Goal: Transaction & Acquisition: Purchase product/service

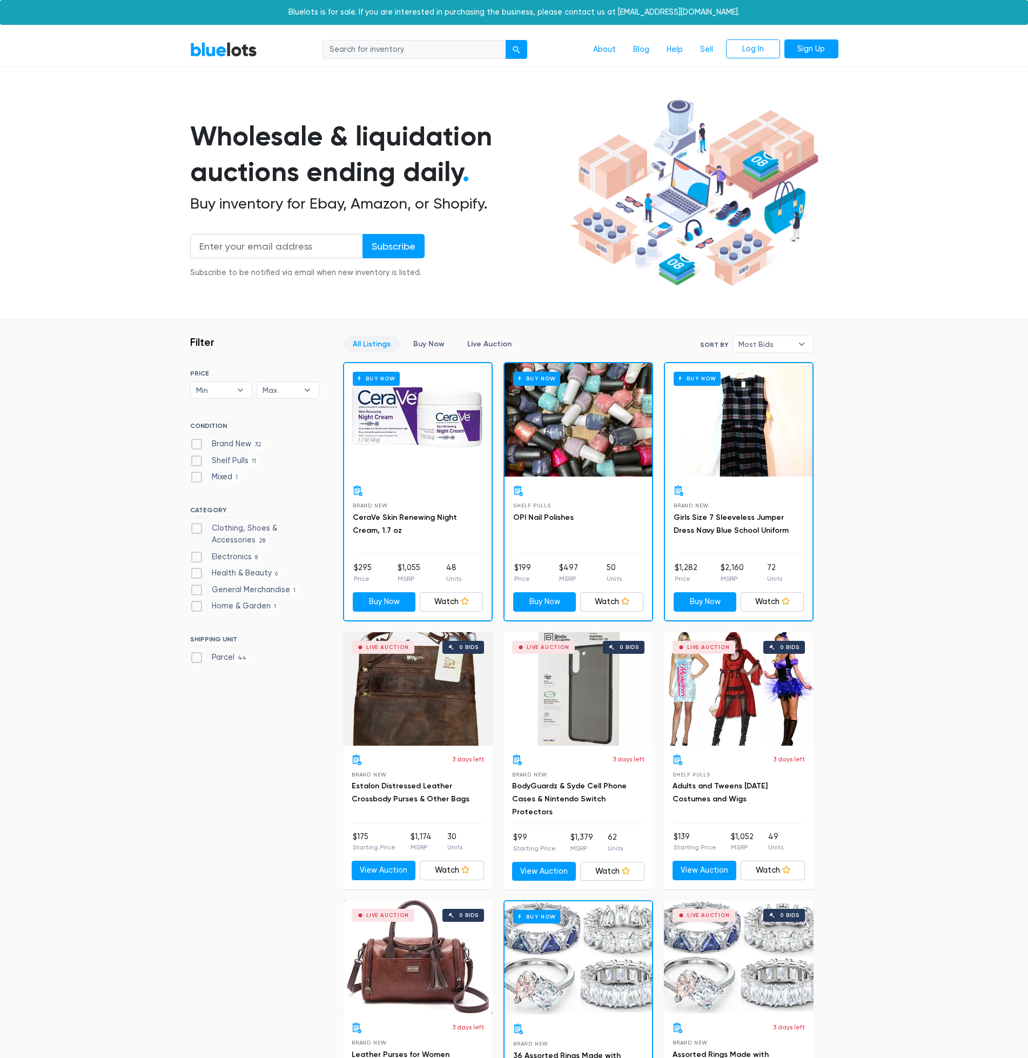
click at [195, 660] on label "Parcel 44" at bounding box center [220, 658] width 60 height 12
click at [195, 659] on input "Parcel 44" at bounding box center [193, 655] width 7 height 7
checkbox input "true"
click at [807, 345] on b "▾" at bounding box center [802, 344] width 23 height 16
click at [788, 380] on li "Ending Soonest" at bounding box center [778, 382] width 84 height 17
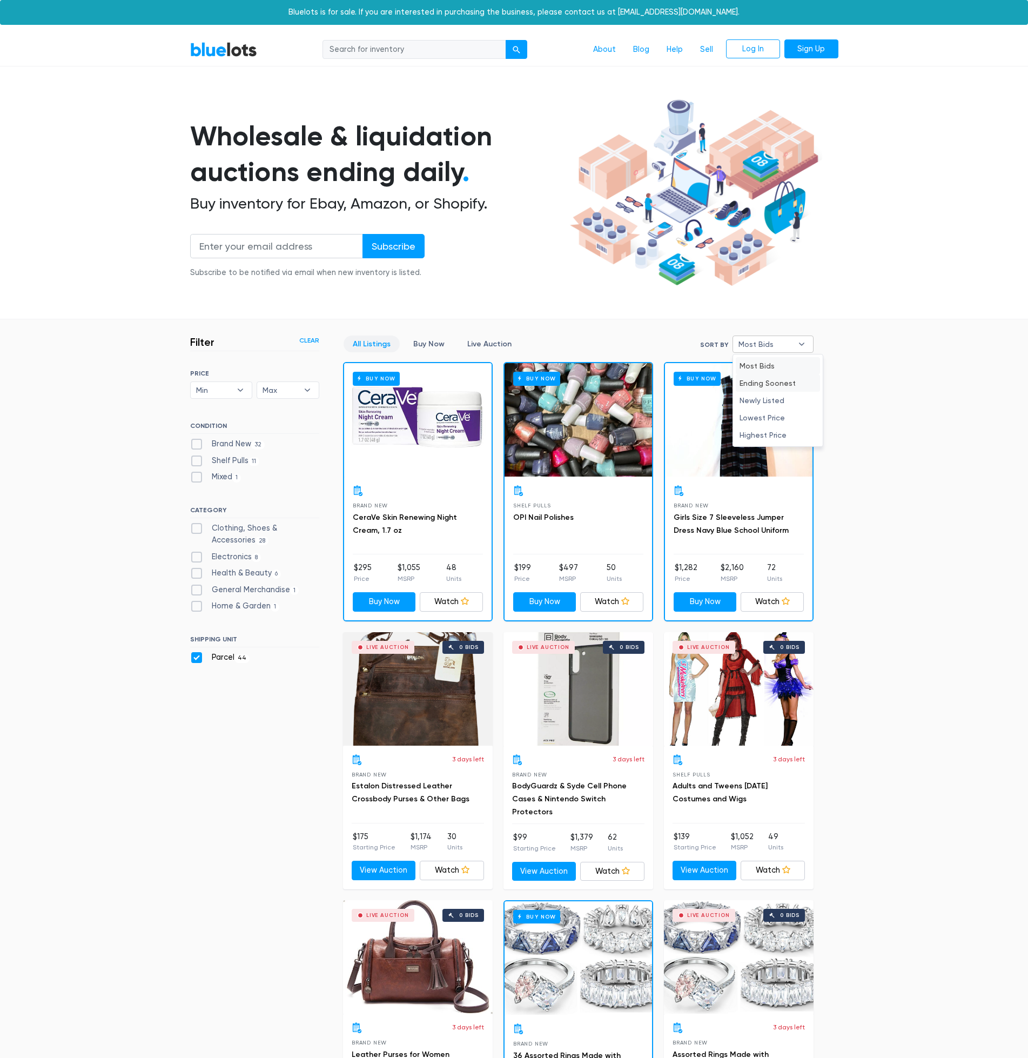
select select "ending_soonest"
